Goal: Task Accomplishment & Management: Use online tool/utility

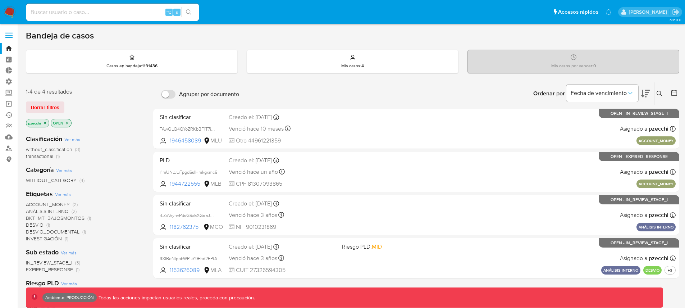
scroll to position [130, 0]
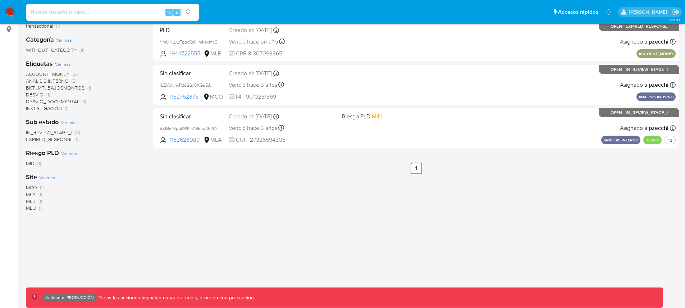
click at [322, 119] on div "Creado el: [DATE] Creado el: [DATE] 15:12:53" at bounding box center [282, 116] width 107 height 8
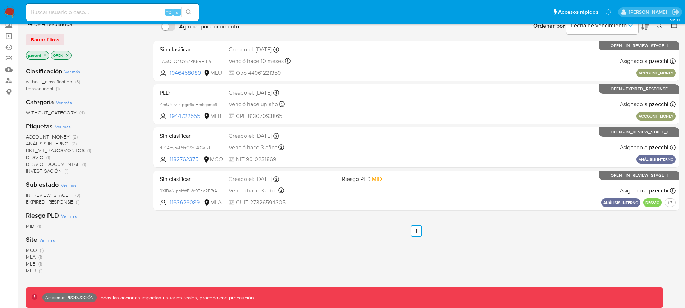
scroll to position [0, 0]
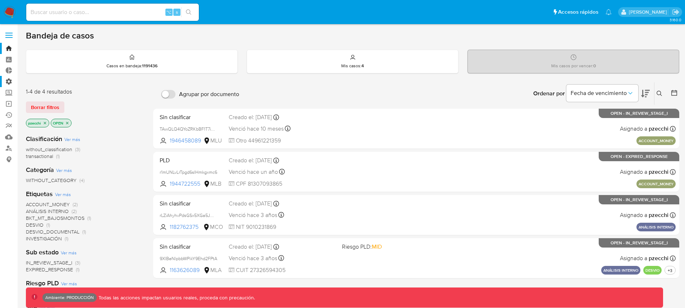
click at [8, 82] on label "Administración" at bounding box center [43, 81] width 86 height 11
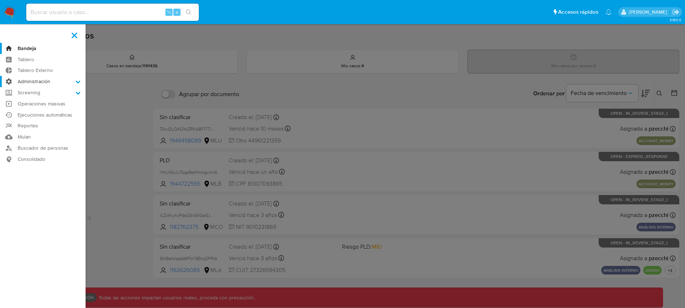
click at [0, 0] on input "Administración" at bounding box center [0, 0] width 0 height 0
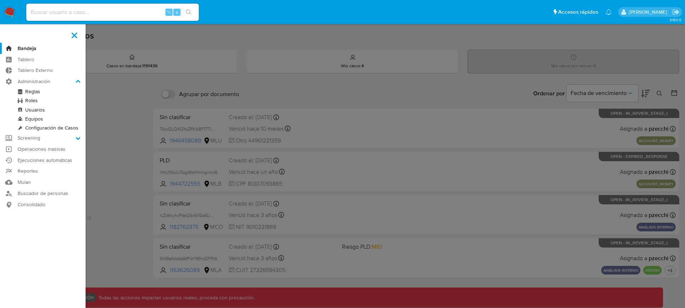
click at [36, 93] on link "Reglas" at bounding box center [43, 91] width 86 height 9
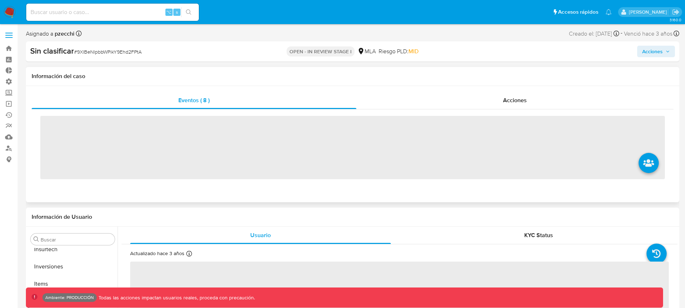
scroll to position [338, 0]
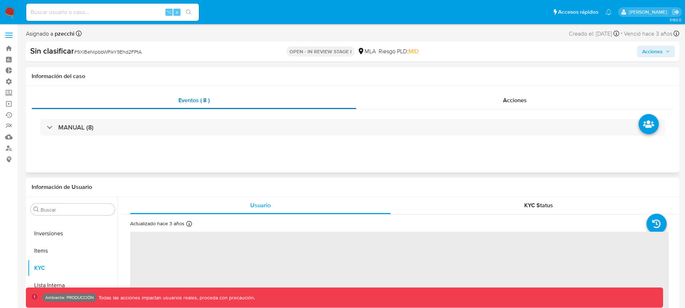
select select "10"
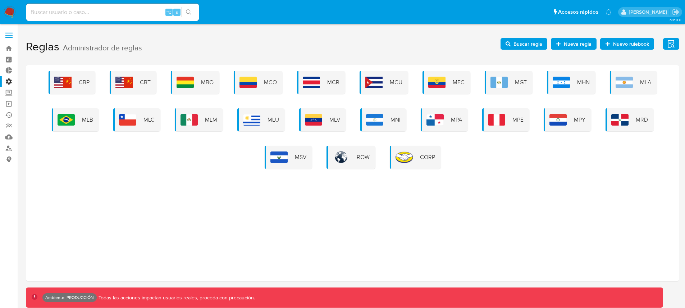
click at [675, 42] on button "Evidencias" at bounding box center [671, 44] width 16 height 12
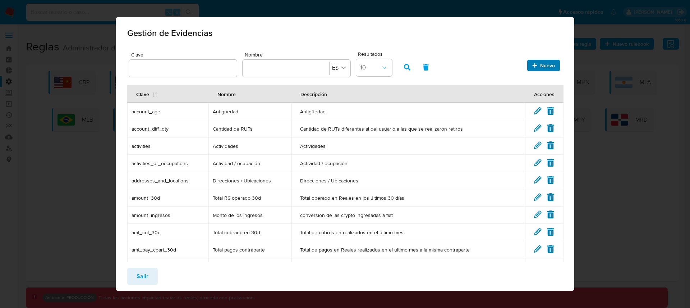
click at [540, 68] on span "Nuevo" at bounding box center [547, 66] width 15 height 12
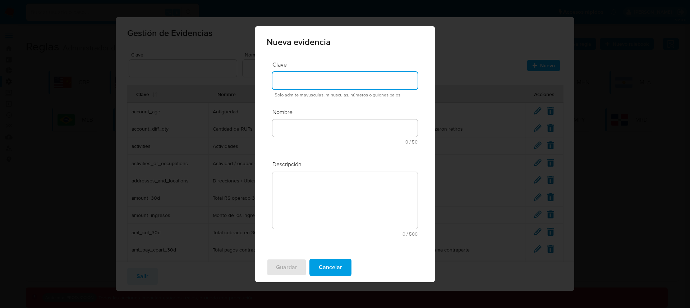
click at [359, 80] on input at bounding box center [344, 80] width 145 height 9
type input "dfdDSD"
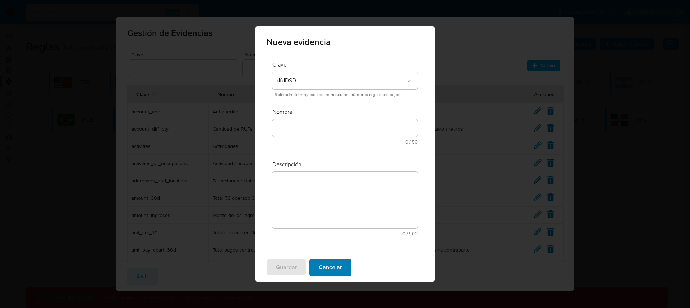
click at [323, 268] on span "Cancelar" at bounding box center [330, 267] width 23 height 16
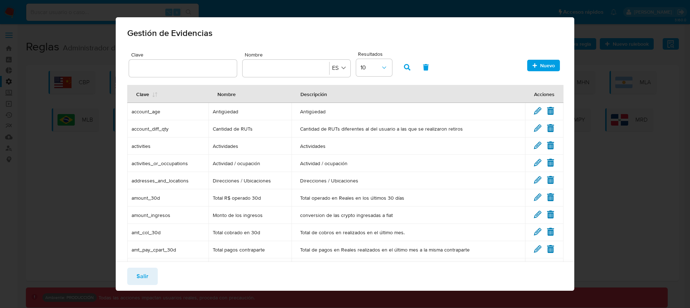
click at [358, 214] on span "conversion de las crypto ingresadas a fiat" at bounding box center [408, 215] width 216 height 6
click at [150, 276] on button "Salir" at bounding box center [142, 275] width 31 height 17
